Goal: Complete application form

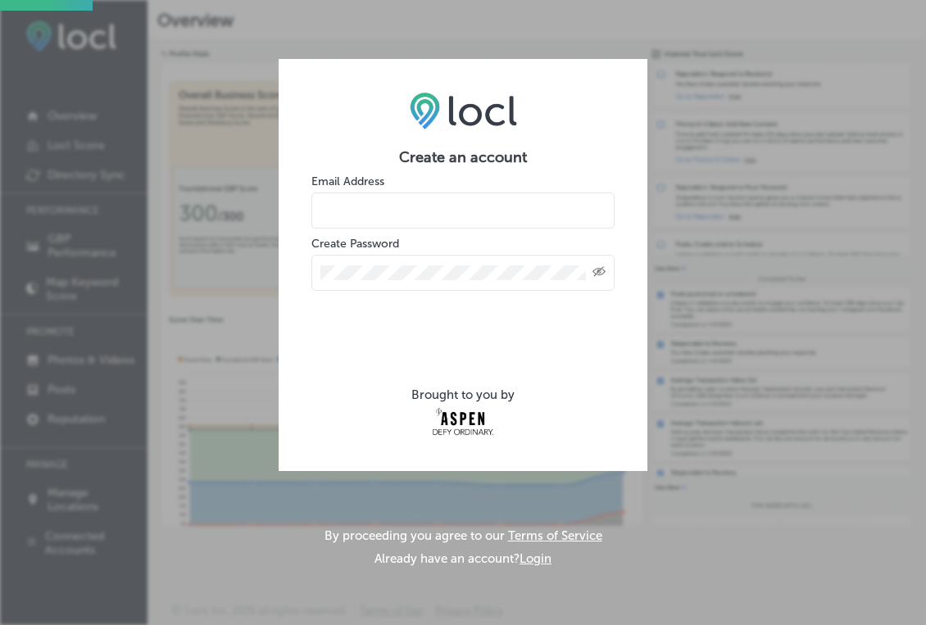
click at [443, 210] on input "email" at bounding box center [462, 211] width 303 height 36
type input "[EMAIL_ADDRESS][DOMAIN_NAME]"
click at [609, 267] on div "Created with Sketch." at bounding box center [462, 273] width 303 height 36
click at [608, 267] on div "Created with Sketch." at bounding box center [462, 273] width 303 height 36
click at [599, 267] on icon "Created with Sketch." at bounding box center [598, 271] width 13 height 11
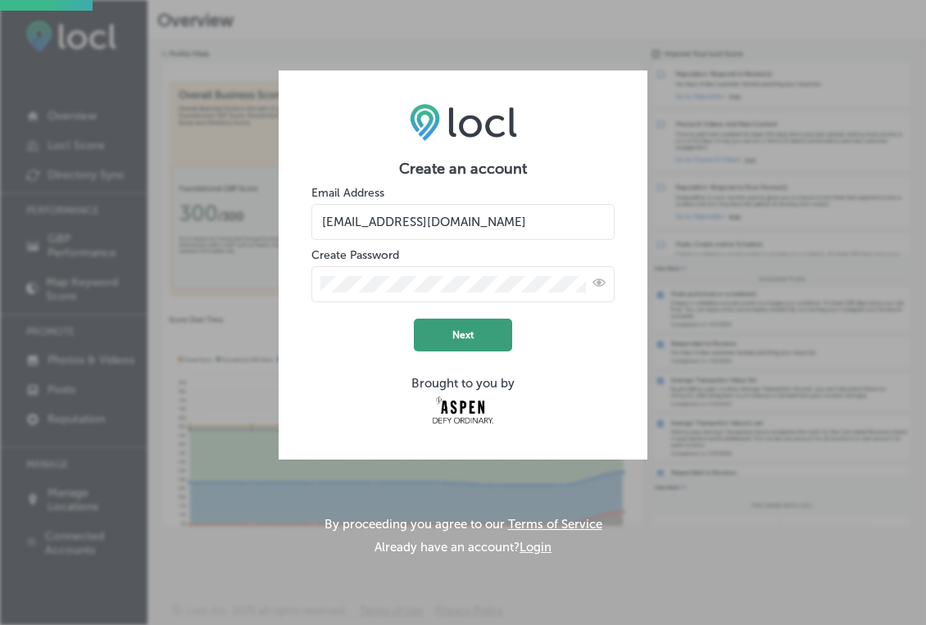
click at [457, 336] on button "Next" at bounding box center [463, 335] width 98 height 33
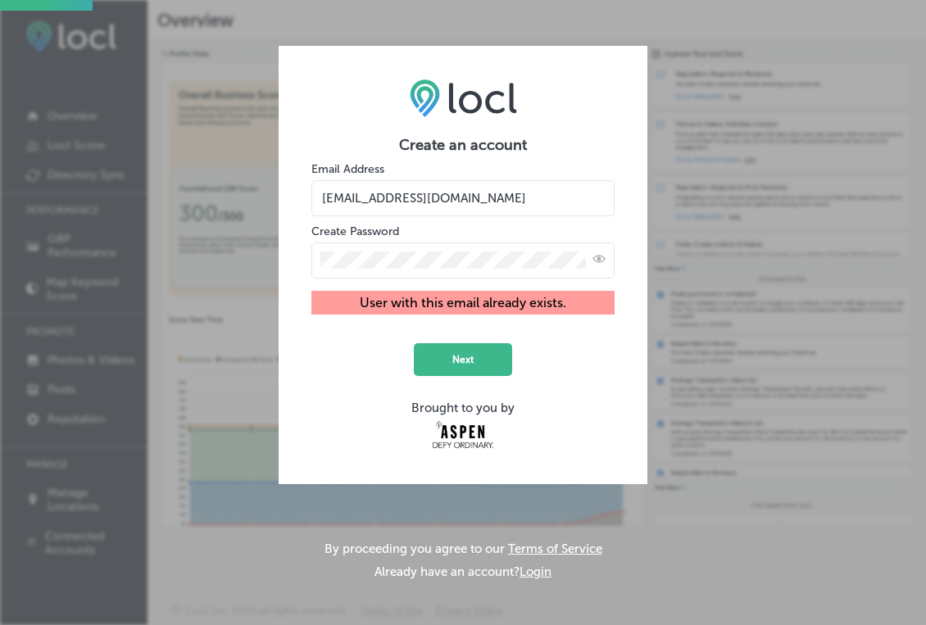
click at [677, 256] on div "Create an account Email Address [EMAIL_ADDRESS][DOMAIN_NAME] Create Password Us…" at bounding box center [463, 312] width 926 height 625
click at [747, 129] on div "Create an account Email Address [EMAIL_ADDRESS][DOMAIN_NAME] Create Password Us…" at bounding box center [463, 312] width 926 height 625
